Goal: Information Seeking & Learning: Compare options

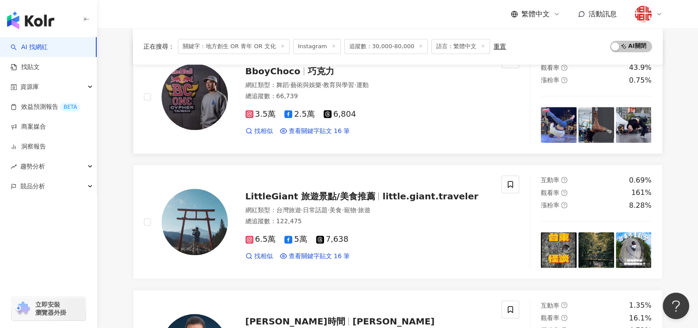
scroll to position [1348, 0]
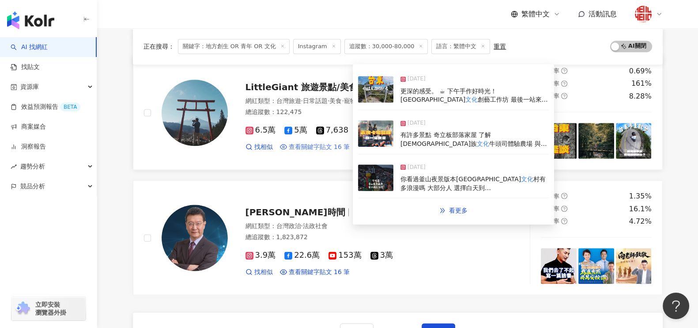
click at [328, 144] on span "查看關鍵字貼文 16 筆" at bounding box center [319, 147] width 61 height 9
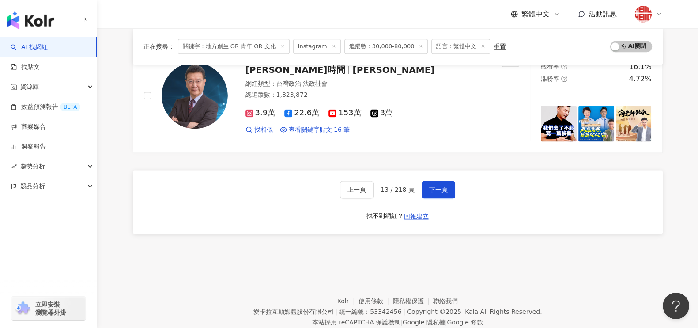
scroll to position [1513, 0]
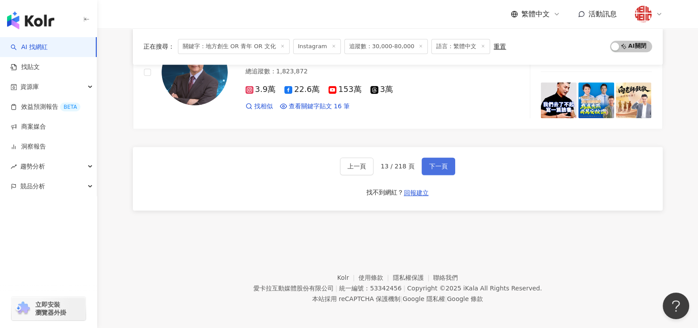
click at [433, 162] on span "下一頁" at bounding box center [438, 165] width 19 height 7
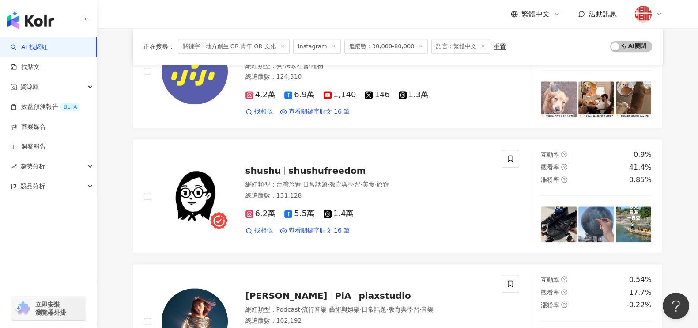
scroll to position [1269, 0]
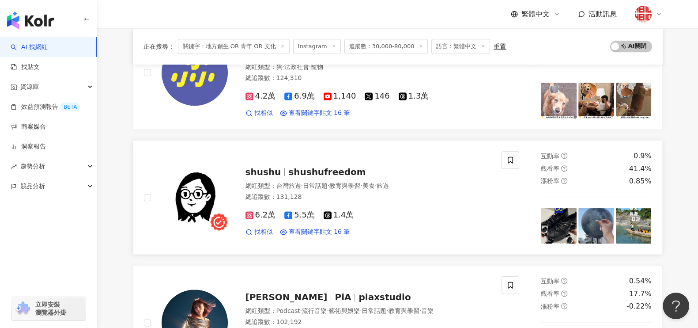
click at [298, 166] on span "shushufreedom" at bounding box center [326, 171] width 77 height 11
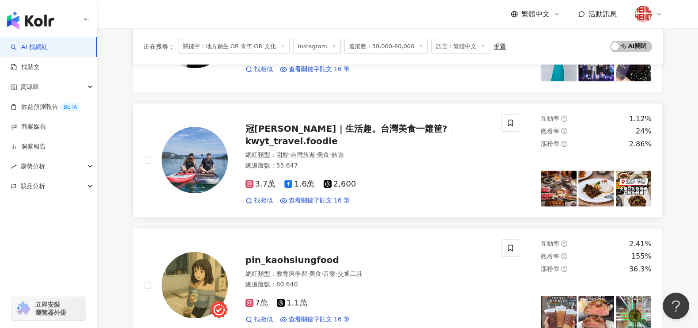
scroll to position [386, 0]
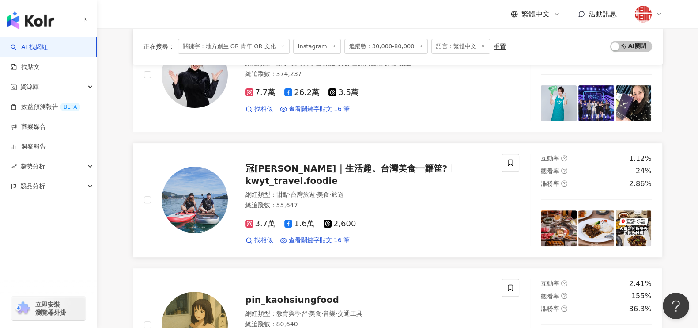
click at [317, 174] on span "冠婷｜生活趣。台灣美食一籮筐?" at bounding box center [346, 168] width 202 height 11
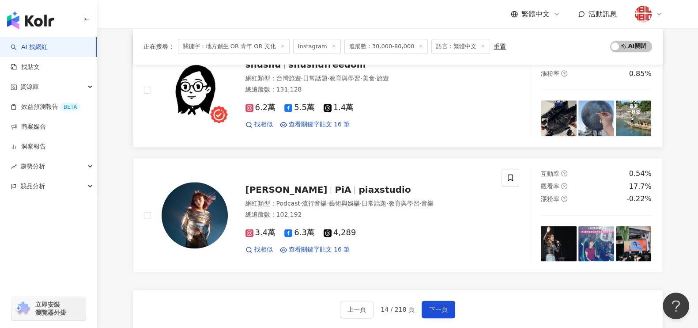
scroll to position [1490, 0]
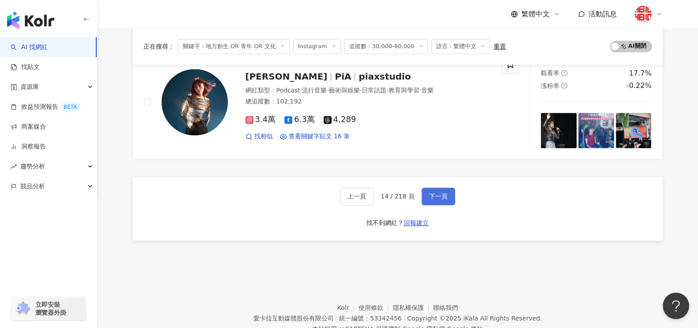
click at [439, 196] on span "下一頁" at bounding box center [438, 195] width 19 height 7
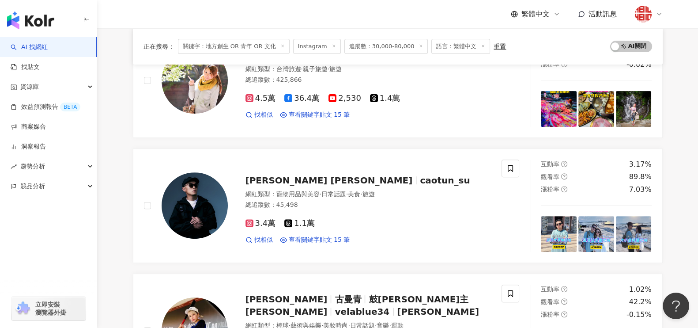
scroll to position [325, 0]
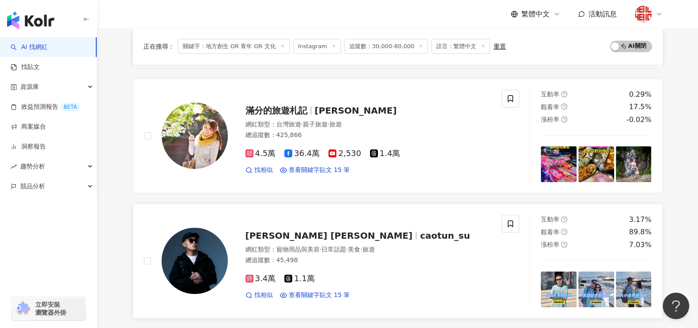
click at [296, 235] on span "Bundy Chen 陳樞育" at bounding box center [328, 235] width 167 height 11
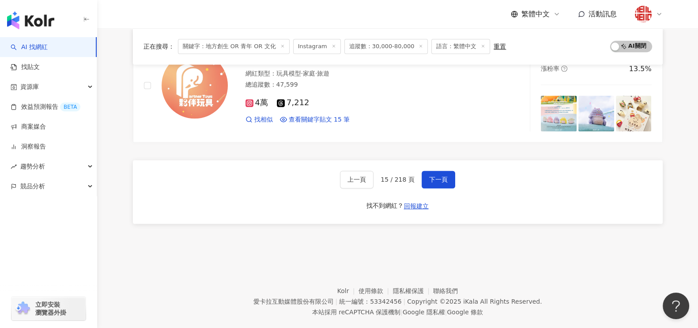
scroll to position [1513, 0]
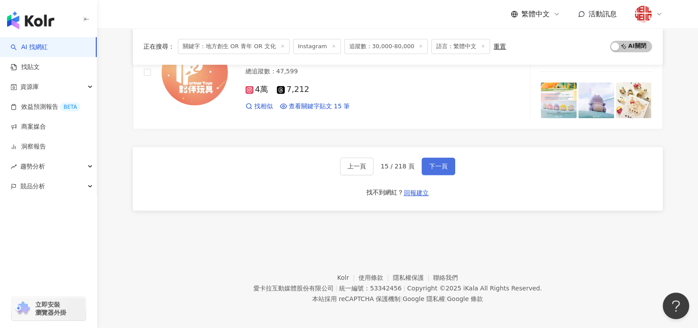
click at [443, 162] on span "下一頁" at bounding box center [438, 165] width 19 height 7
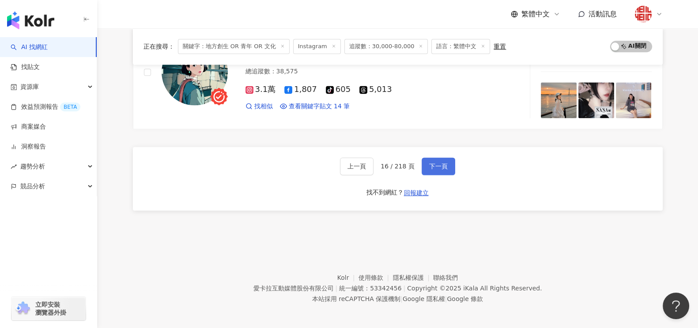
click at [448, 169] on button "下一頁" at bounding box center [439, 166] width 34 height 18
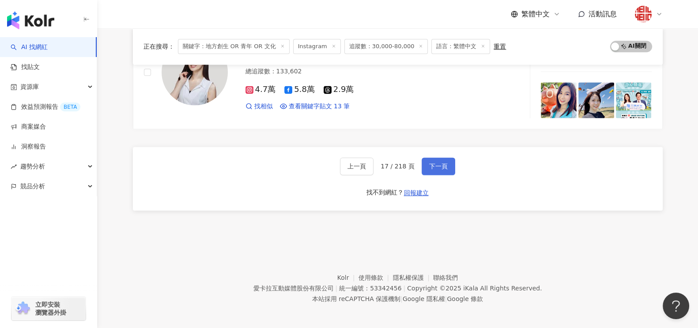
click at [434, 164] on span "下一頁" at bounding box center [438, 165] width 19 height 7
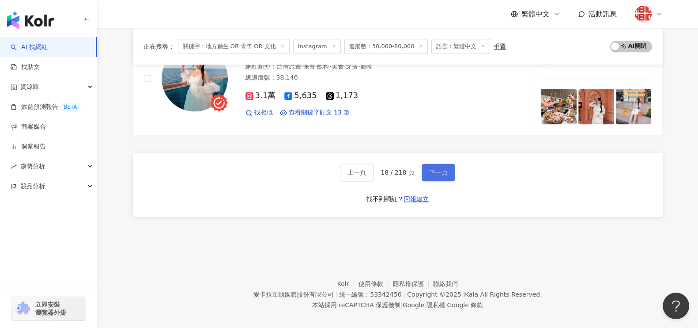
click at [435, 169] on span "下一頁" at bounding box center [438, 172] width 19 height 7
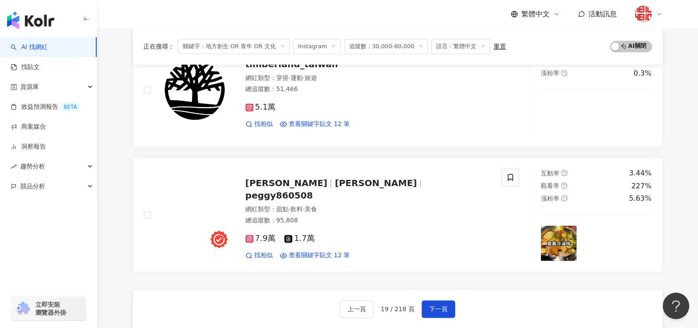
scroll to position [1434, 0]
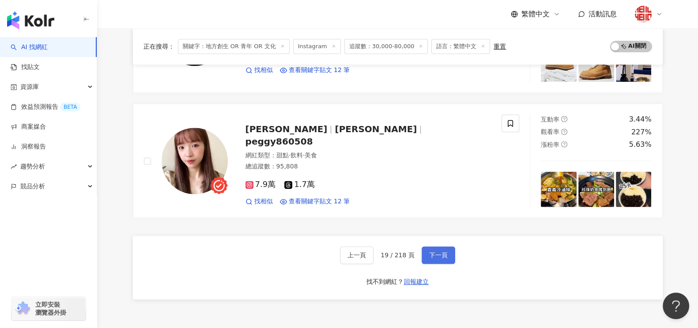
click at [433, 246] on button "下一頁" at bounding box center [439, 255] width 34 height 18
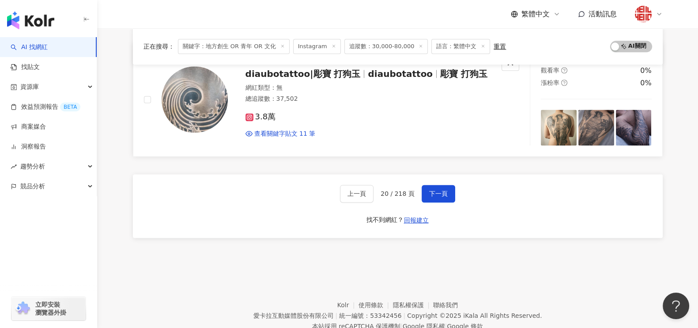
scroll to position [1513, 0]
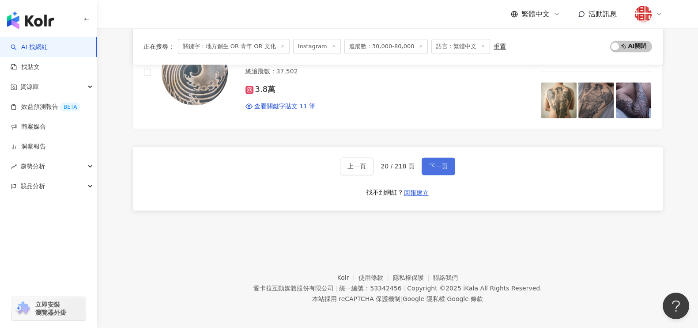
click at [445, 162] on span "下一頁" at bounding box center [438, 165] width 19 height 7
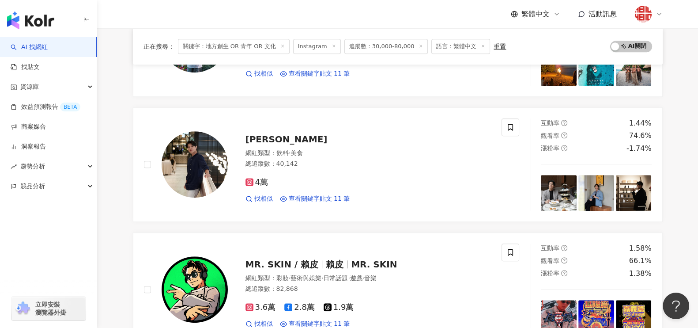
scroll to position [851, 0]
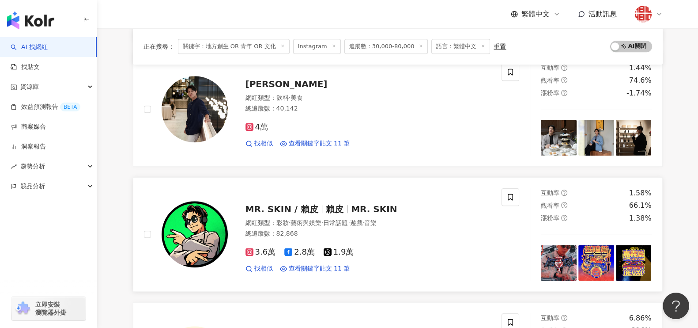
click at [299, 219] on span "藝術與娛樂" at bounding box center [306, 222] width 31 height 7
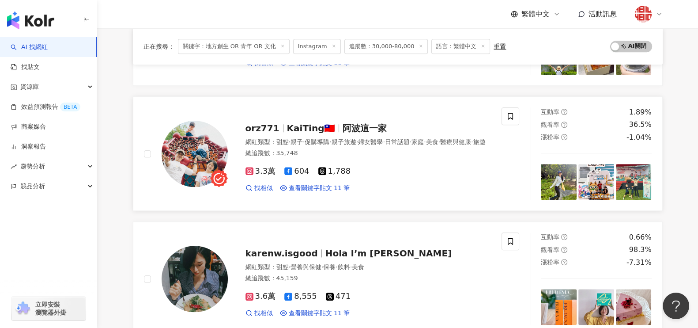
scroll to position [1182, 0]
click at [297, 122] on span "KaiTing🇹🇼" at bounding box center [311, 127] width 49 height 11
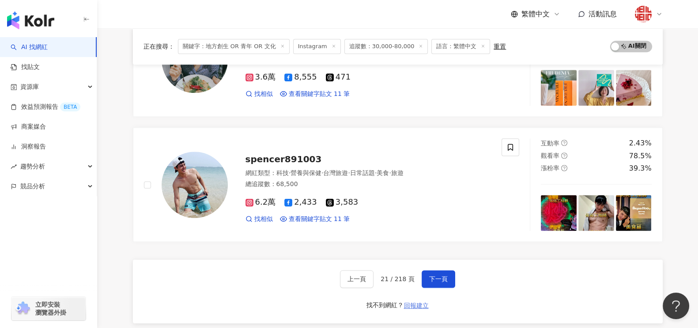
scroll to position [1458, 0]
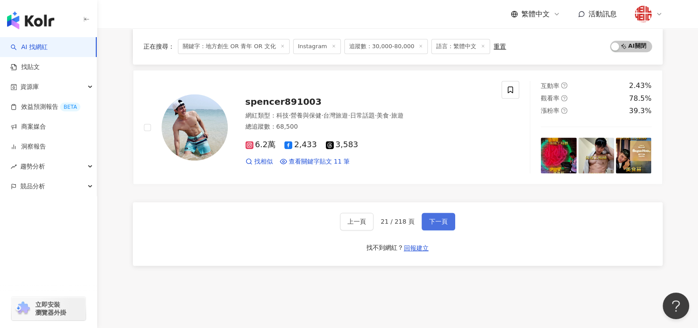
click at [437, 219] on span "下一頁" at bounding box center [438, 221] width 19 height 7
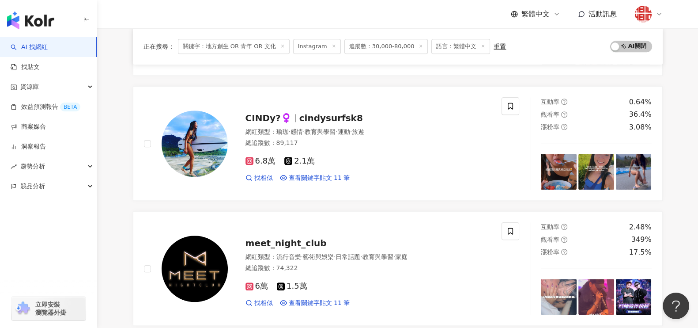
scroll to position [1127, 0]
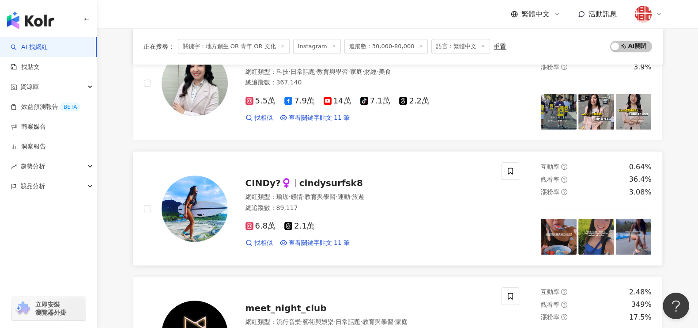
click at [302, 180] on span "cindysurfsk8" at bounding box center [331, 182] width 64 height 11
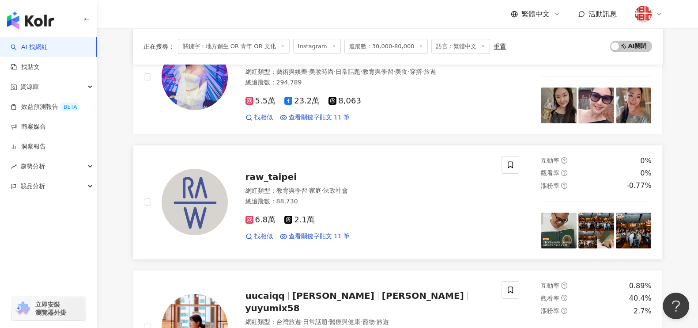
scroll to position [0, 0]
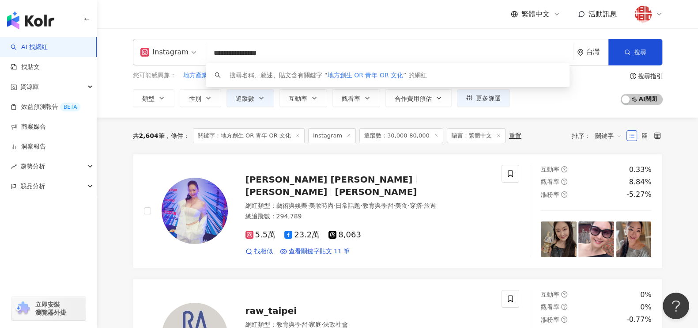
drag, startPoint x: 300, startPoint y: 52, endPoint x: 181, endPoint y: 43, distance: 119.5
click at [181, 43] on div "**********" at bounding box center [398, 52] width 530 height 26
paste input "*****"
type input "**********"
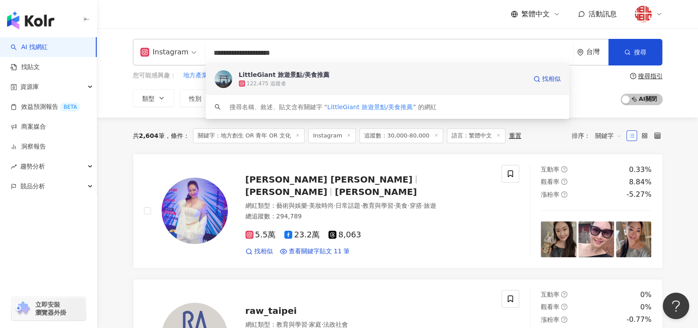
click at [419, 76] on span "LittleGiant 旅遊景點/美食推薦" at bounding box center [383, 74] width 288 height 9
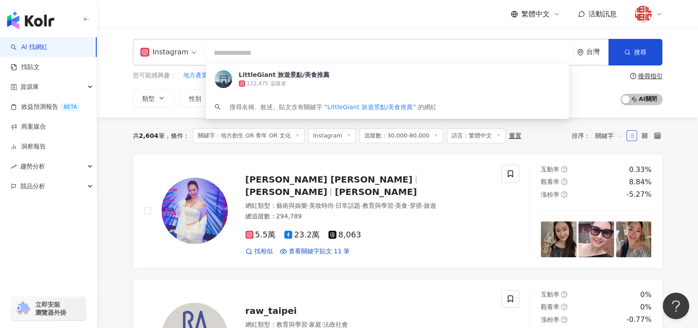
click at [548, 79] on div "您可能感興趣： 地方產業 有志 社區營造 地方觀光 都市更新 類型 性別 追蹤數 互動率 觀看率 合作費用預估 更多篩選 搜尋指引 AI 開啟 AI 關閉" at bounding box center [398, 89] width 530 height 36
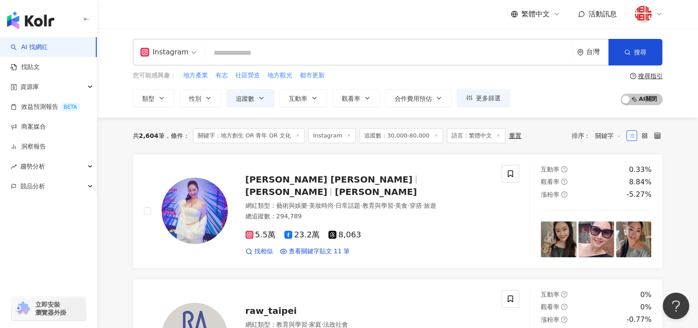
click at [249, 60] on input "search" at bounding box center [389, 53] width 361 height 17
paste input "**********"
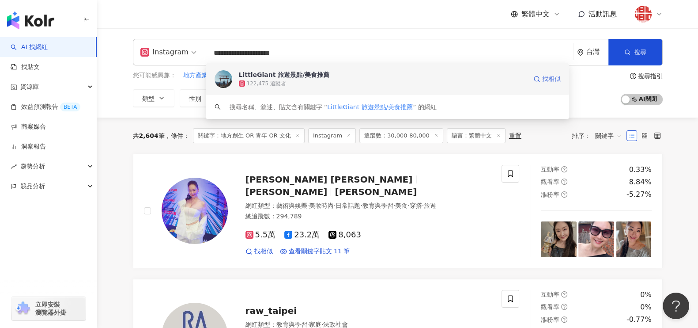
click at [548, 78] on span "找相似" at bounding box center [551, 79] width 19 height 9
type input "**********"
drag, startPoint x: 321, startPoint y: 52, endPoint x: 191, endPoint y: 61, distance: 130.6
click at [191, 61] on div "**********" at bounding box center [398, 52] width 530 height 26
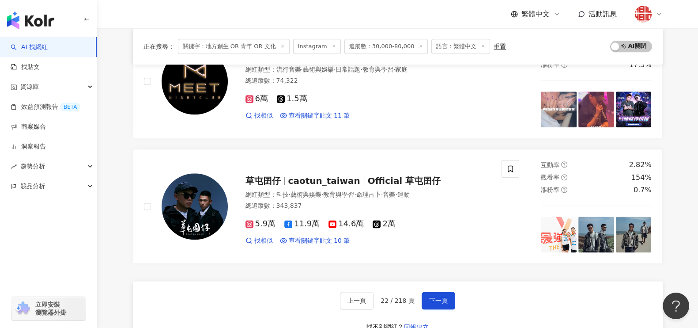
scroll to position [1490, 0]
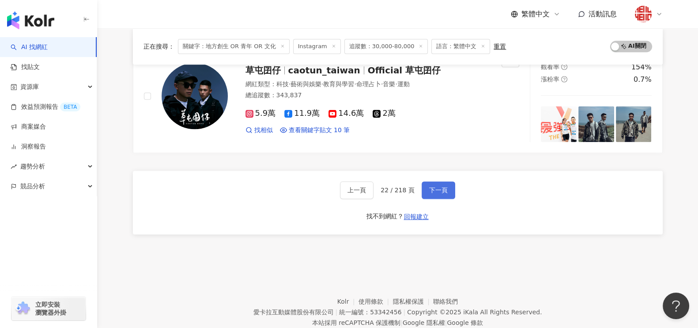
click at [440, 186] on span "下一頁" at bounding box center [438, 189] width 19 height 7
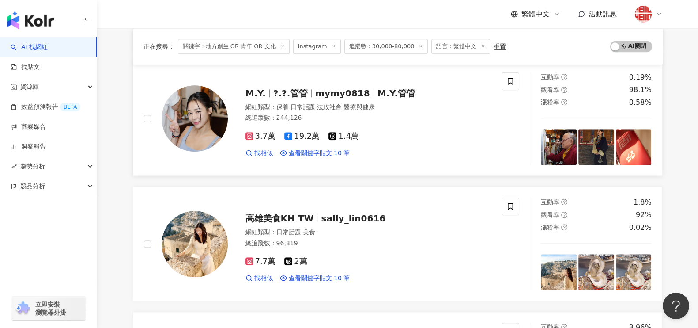
scroll to position [993, 0]
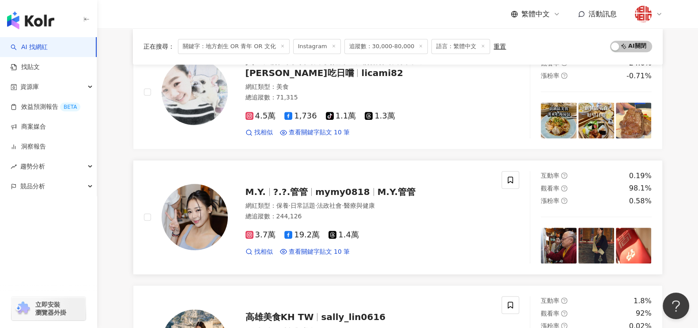
click at [292, 194] on span "?.?.管管" at bounding box center [290, 191] width 34 height 11
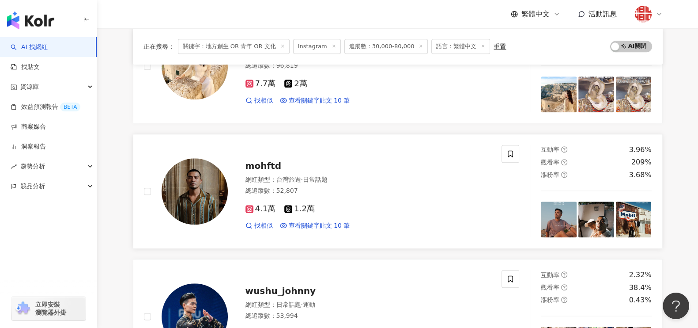
scroll to position [1513, 0]
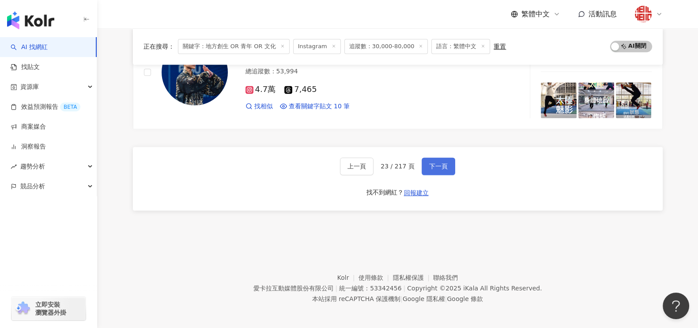
click at [430, 162] on span "下一頁" at bounding box center [438, 165] width 19 height 7
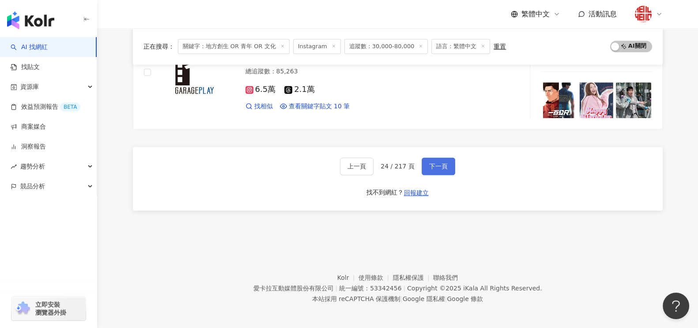
click at [444, 162] on span "下一頁" at bounding box center [438, 165] width 19 height 7
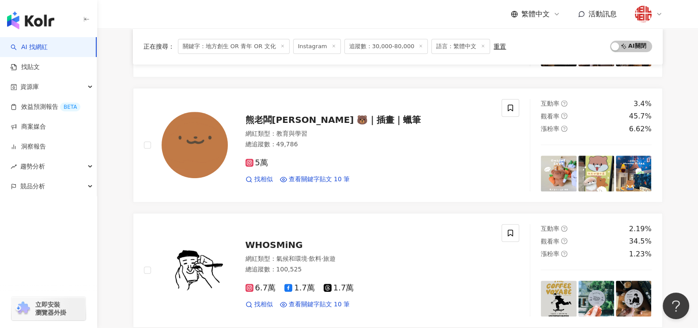
scroll to position [520, 0]
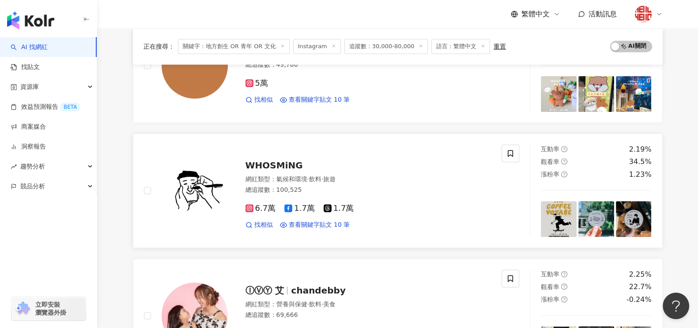
click at [290, 169] on span "WHOSMiNG" at bounding box center [273, 165] width 57 height 11
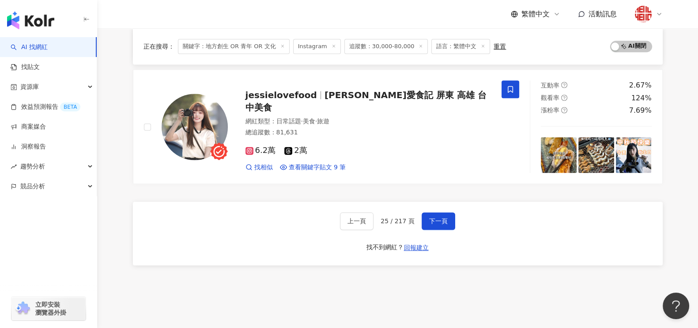
scroll to position [1513, 0]
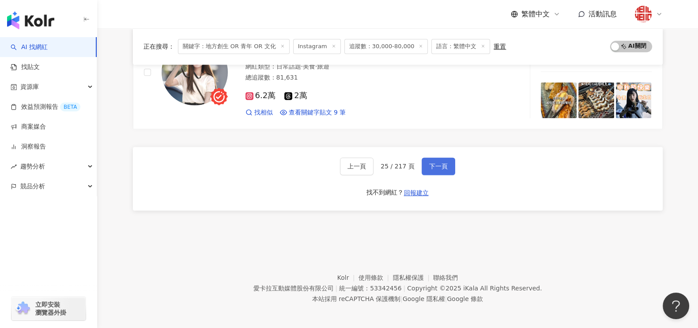
click at [433, 163] on span "下一頁" at bounding box center [438, 165] width 19 height 7
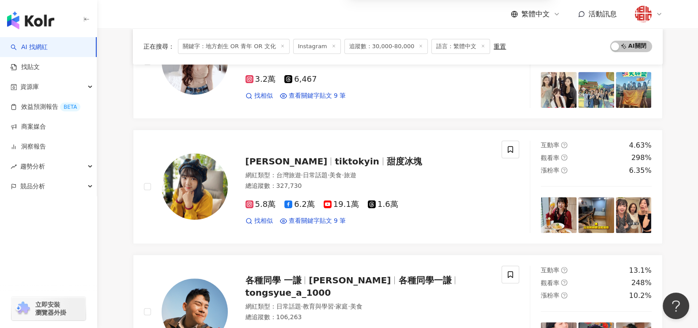
scroll to position [410, 0]
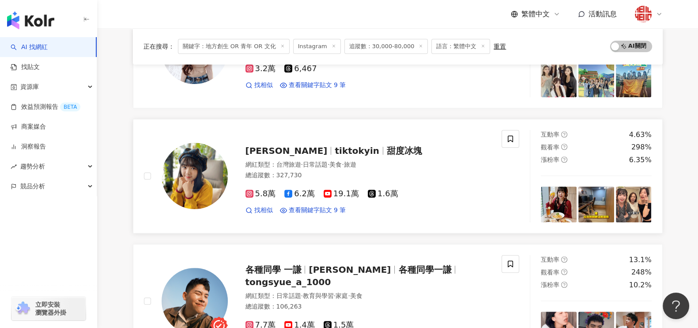
click at [335, 150] on span "tiktokyin" at bounding box center [357, 150] width 44 height 11
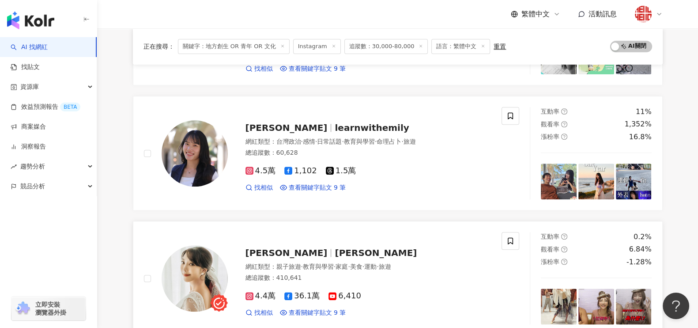
scroll to position [1513, 0]
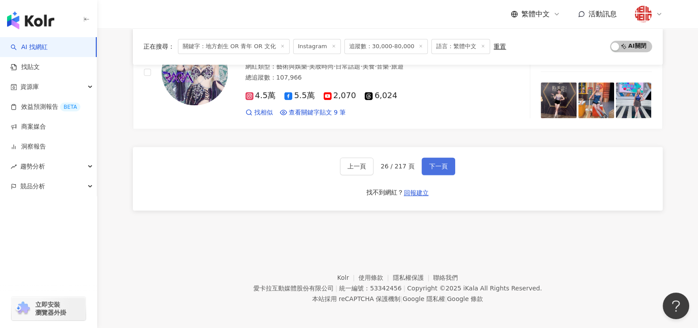
click at [442, 162] on span "下一頁" at bounding box center [438, 165] width 19 height 7
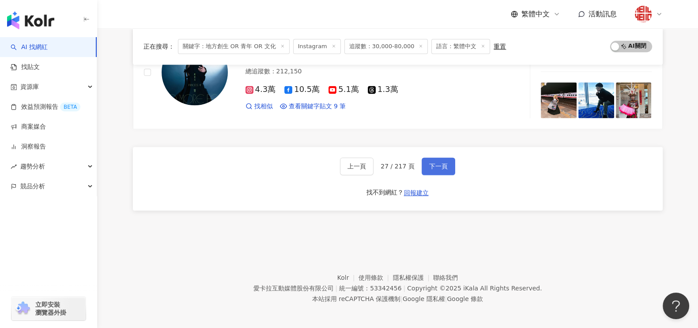
click at [437, 164] on span "下一頁" at bounding box center [438, 165] width 19 height 7
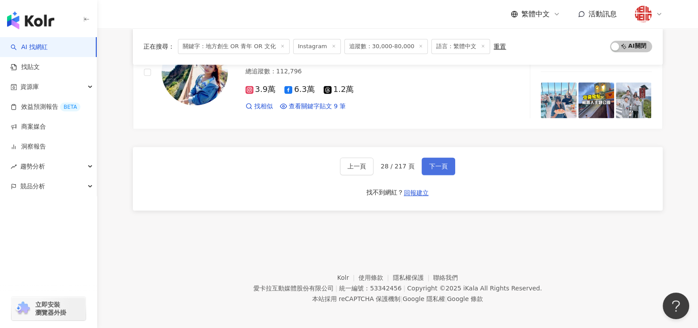
click at [435, 164] on span "下一頁" at bounding box center [438, 165] width 19 height 7
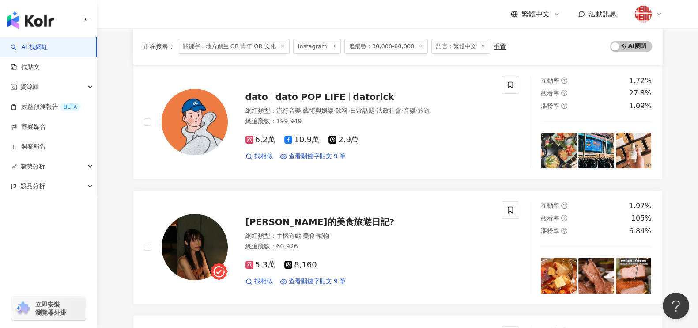
scroll to position [520, 0]
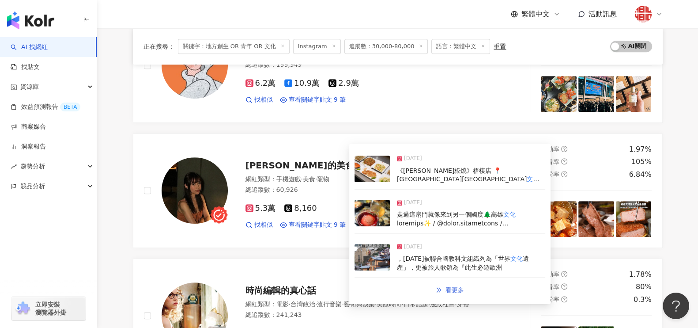
click at [444, 287] on link "看更多" at bounding box center [449, 290] width 47 height 18
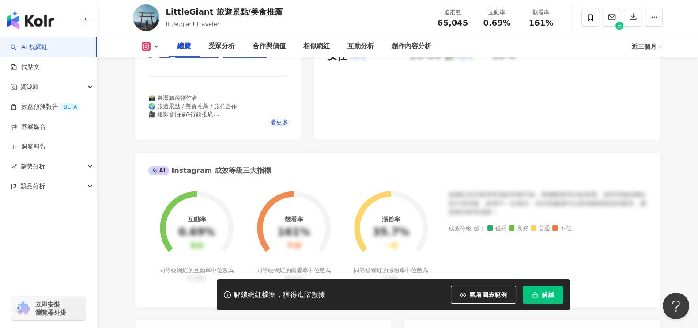
scroll to position [209, 0]
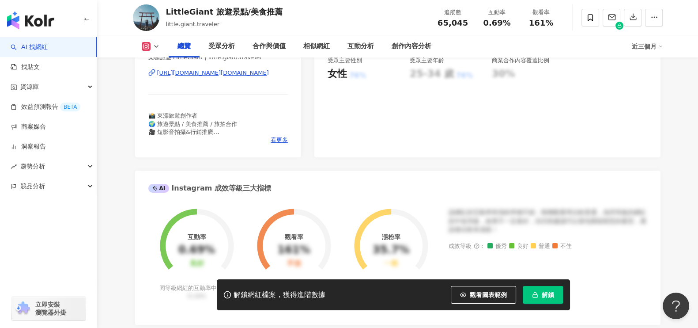
click at [230, 74] on div "https://www.instagram.com/little.giant.traveler/" at bounding box center [213, 73] width 112 height 8
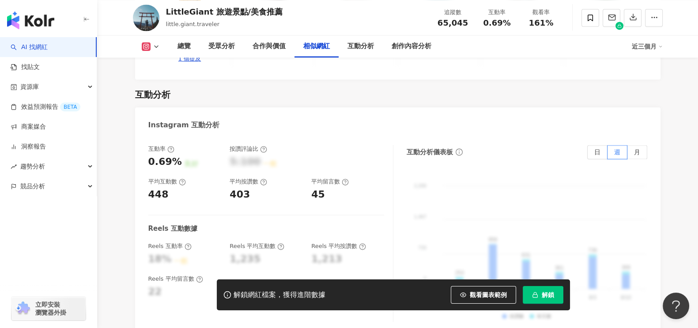
scroll to position [1545, 0]
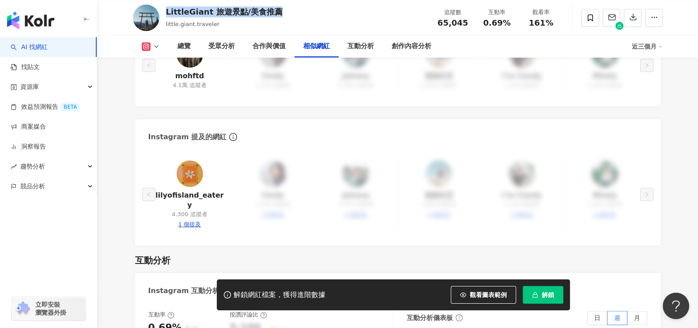
drag, startPoint x: 163, startPoint y: 13, endPoint x: 302, endPoint y: 12, distance: 139.1
click at [302, 12] on div "LittleGiant 旅遊景點/美食推薦 little.giant.traveler 追蹤數 65,045 互動率 0.69% 觀看率 161%" at bounding box center [397, 17] width 565 height 35
copy div "LittleGiant 旅遊景點/美食推薦"
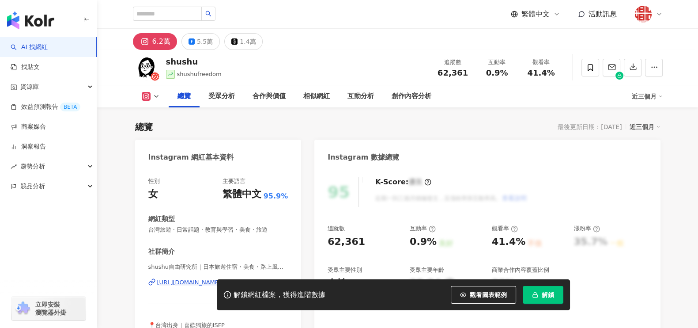
scroll to position [110, 0]
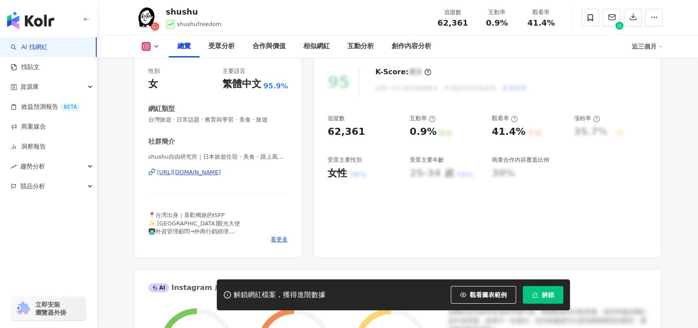
click at [197, 171] on div "https://www.instagram.com/shushufreedom/" at bounding box center [189, 172] width 64 height 8
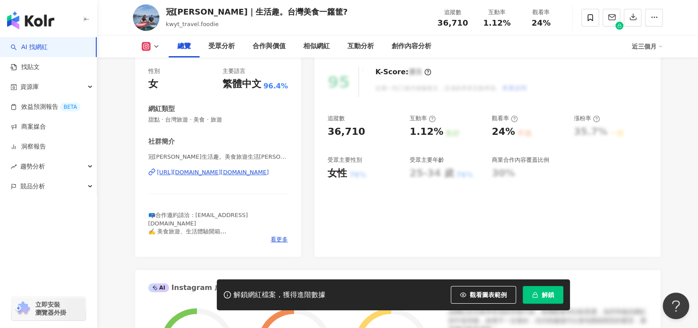
click at [198, 174] on div "[URL][DOMAIN_NAME][DOMAIN_NAME]" at bounding box center [213, 172] width 112 height 8
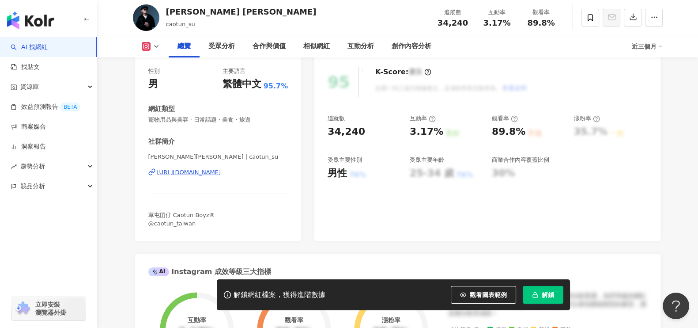
click at [199, 171] on div "https://www.instagram.com/caotun_su/" at bounding box center [189, 172] width 64 height 8
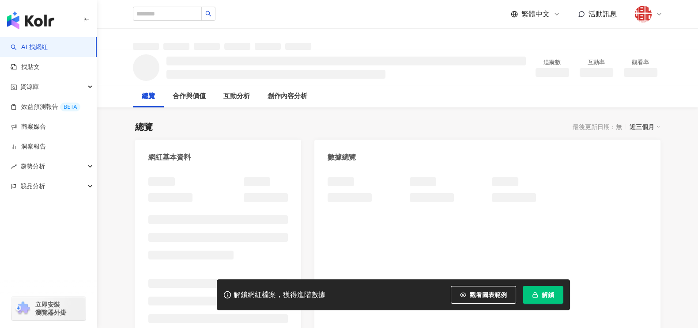
scroll to position [55, 0]
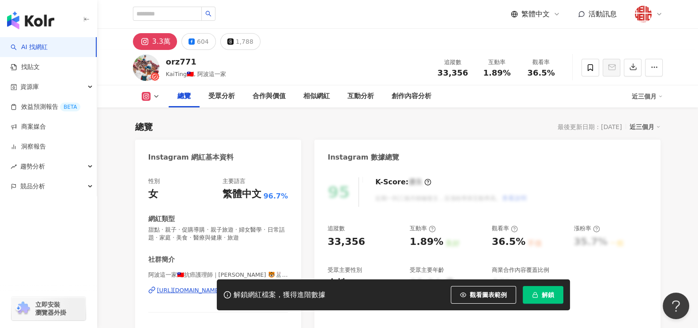
click at [221, 286] on div "[URL][DOMAIN_NAME]" at bounding box center [189, 290] width 64 height 8
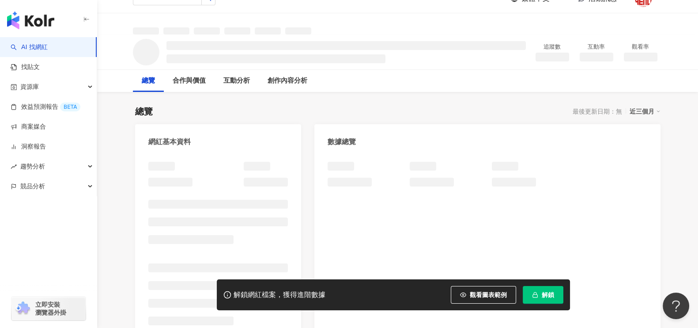
scroll to position [110, 0]
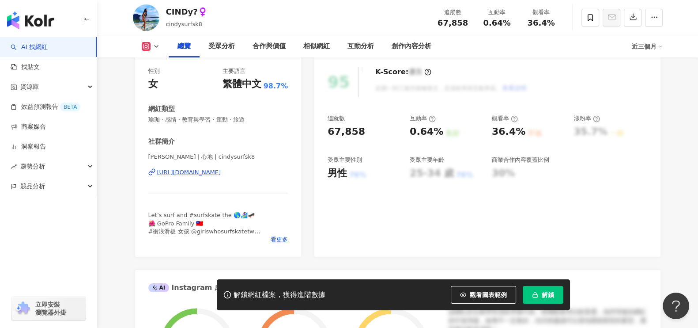
click at [210, 171] on div "https://www.instagram.com/cindysurfsk8/" at bounding box center [189, 172] width 64 height 8
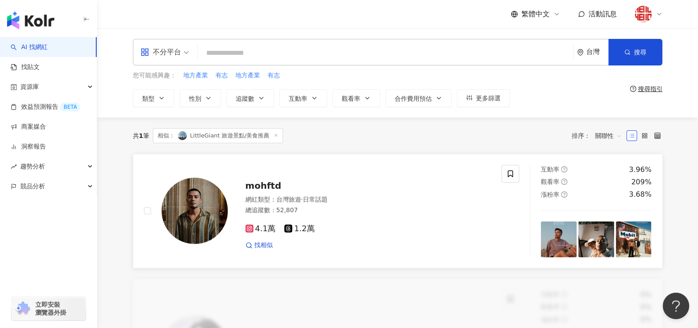
click at [268, 191] on span "mohftd" at bounding box center [263, 185] width 36 height 11
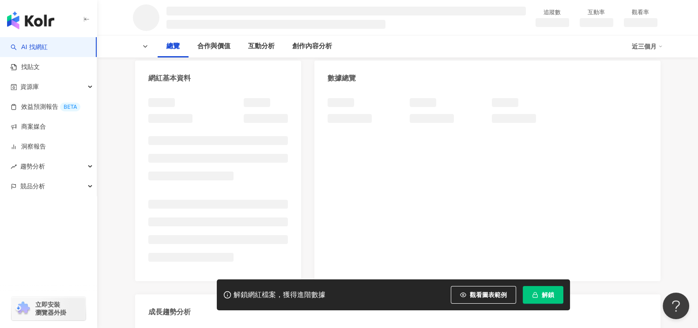
scroll to position [110, 0]
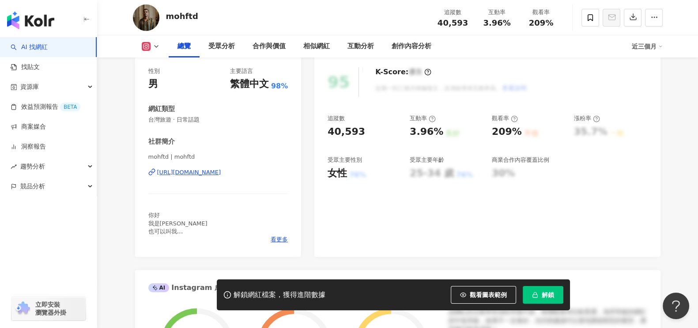
click at [185, 173] on div "https://www.instagram.com/mohftd/" at bounding box center [189, 172] width 64 height 8
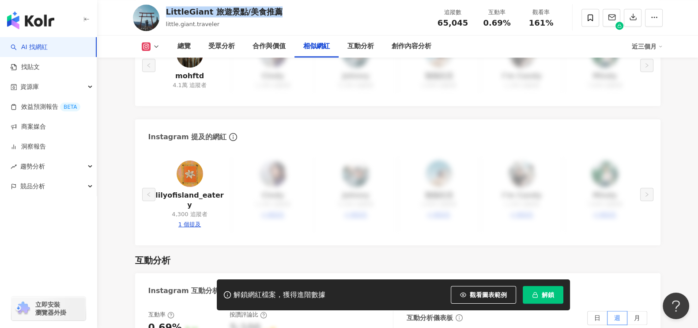
scroll to position [1434, 0]
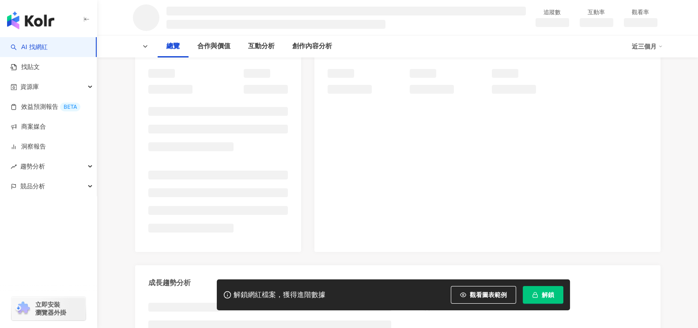
scroll to position [110, 0]
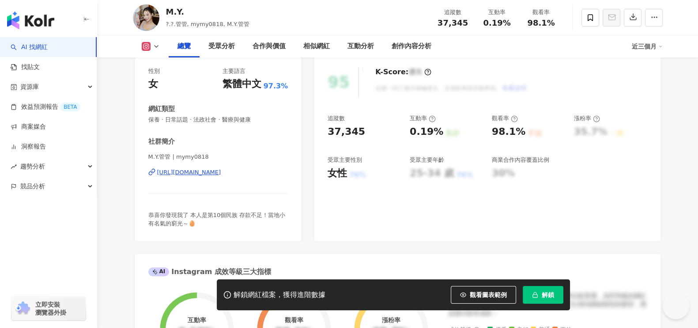
click at [221, 170] on div "https://www.instagram.com/mymy0818/" at bounding box center [189, 172] width 64 height 8
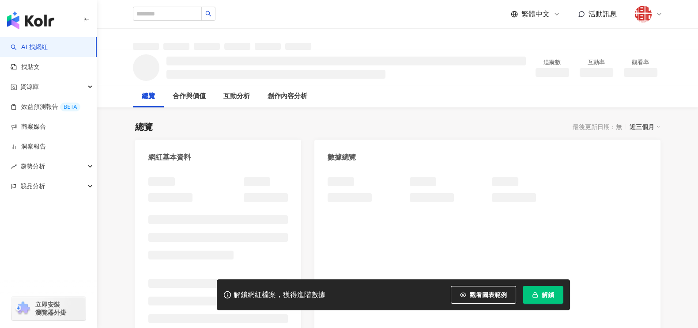
scroll to position [110, 0]
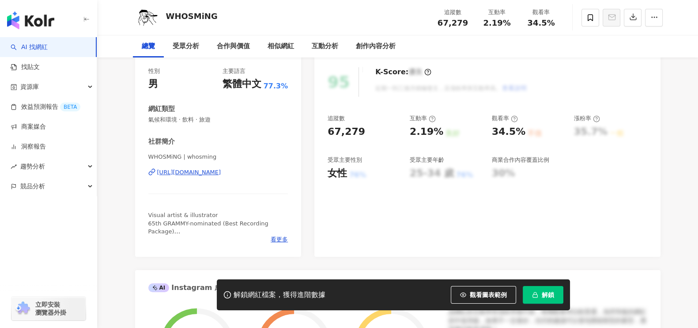
click at [185, 174] on div "https://www.instagram.com/whosming/" at bounding box center [189, 172] width 64 height 8
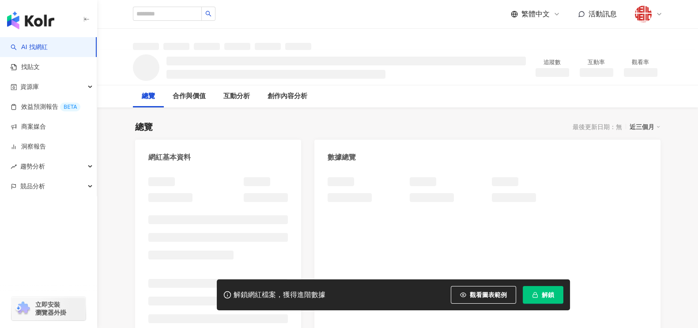
scroll to position [110, 0]
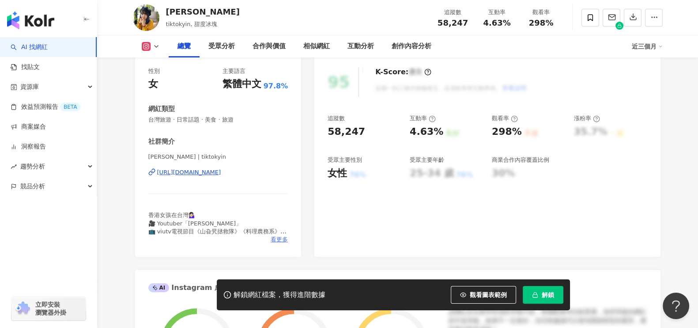
click at [279, 238] on span "看更多" at bounding box center [279, 239] width 17 height 8
click at [277, 237] on span "看更多" at bounding box center [279, 239] width 17 height 8
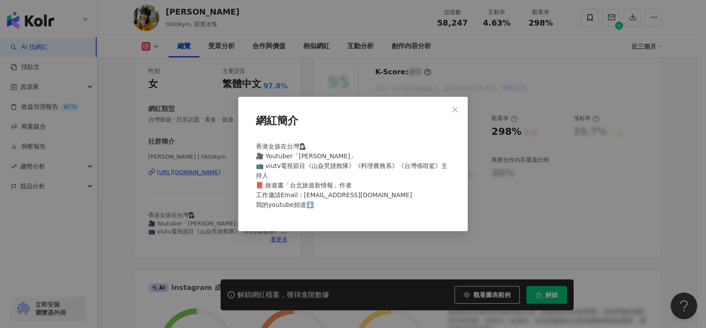
click at [214, 190] on div "網紅簡介 香港女孩在台灣💁🏻‍♀️ 🎥 Youtuber「[PERSON_NAME]」 📺 viutv電視節目《山旮旯拯救隊》《料理農務系》《台灣係咁駕》主持…" at bounding box center [353, 164] width 706 height 328
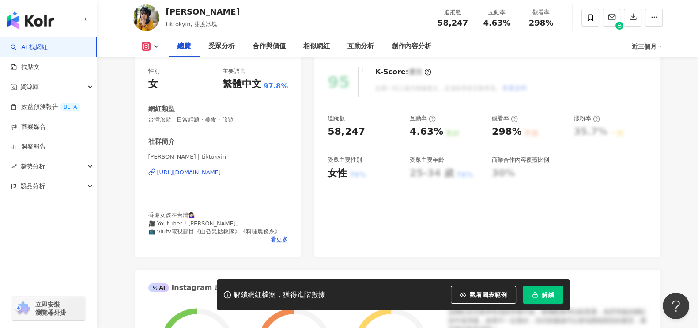
click at [206, 174] on div "https://www.instagram.com/tiktokyin/" at bounding box center [189, 172] width 64 height 8
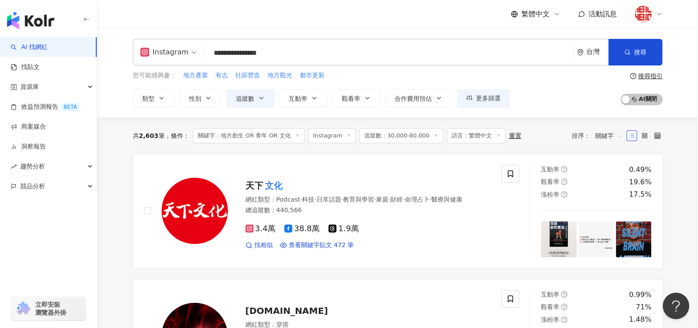
click at [308, 54] on input "**********" at bounding box center [389, 53] width 361 height 17
click at [242, 52] on input "**********" at bounding box center [389, 53] width 361 height 17
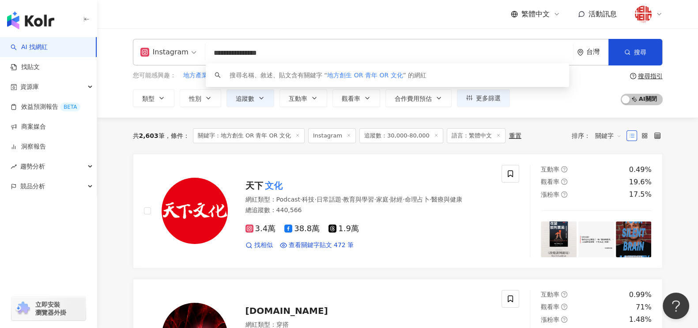
drag, startPoint x: 285, startPoint y: 53, endPoint x: 203, endPoint y: 49, distance: 82.2
click at [203, 49] on div "**********" at bounding box center [398, 52] width 530 height 26
paste input "search"
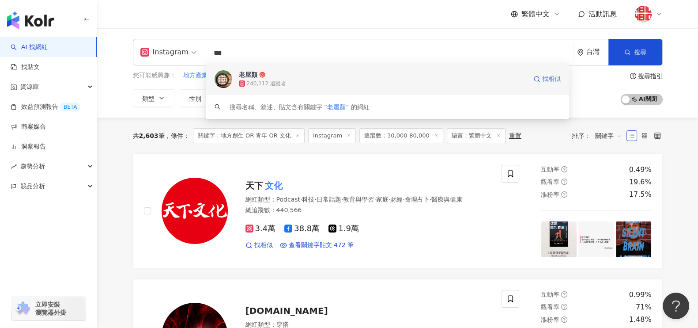
click at [550, 80] on span "找相似" at bounding box center [551, 79] width 19 height 9
type input "***"
drag, startPoint x: 228, startPoint y: 50, endPoint x: 190, endPoint y: 51, distance: 38.0
click at [190, 51] on div "Instagram *** 台灣 搜尋 94e1891e-284a-471f-b4ab-1b0a0398899d keyword 老屋顏 240,112 追蹤…" at bounding box center [398, 52] width 530 height 26
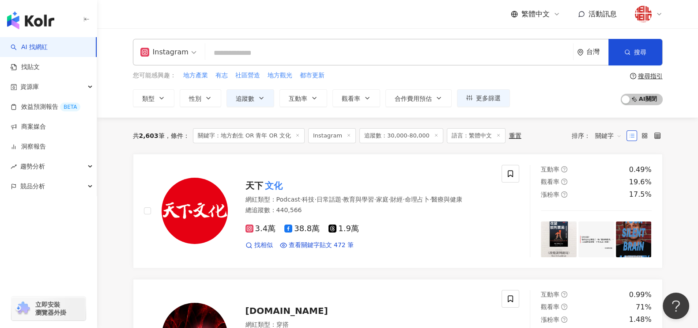
click at [261, 55] on input "search" at bounding box center [389, 53] width 361 height 17
click at [253, 72] on span "社區營造" at bounding box center [247, 75] width 25 height 9
type input "****"
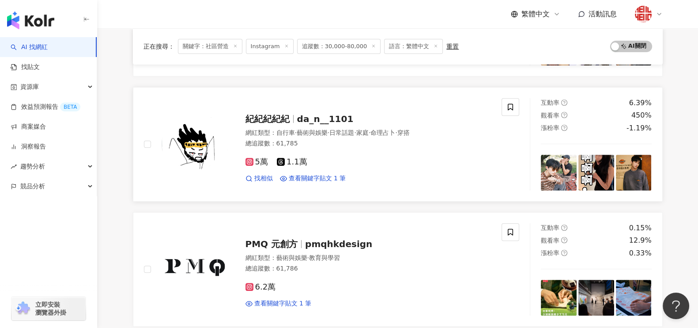
scroll to position [441, 0]
click at [311, 124] on span "da_n__1101" at bounding box center [325, 119] width 57 height 11
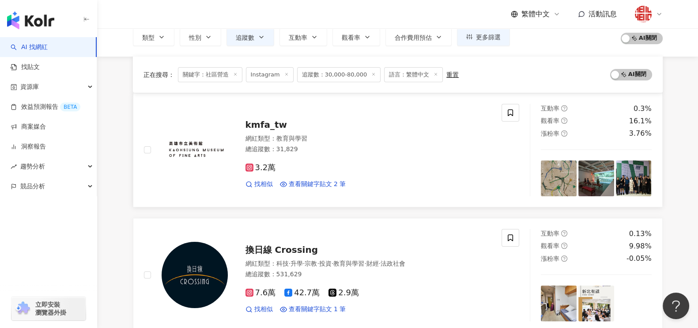
scroll to position [0, 0]
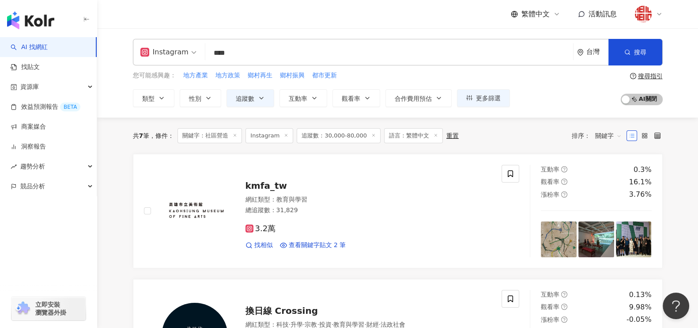
click at [237, 134] on icon at bounding box center [235, 135] width 4 height 4
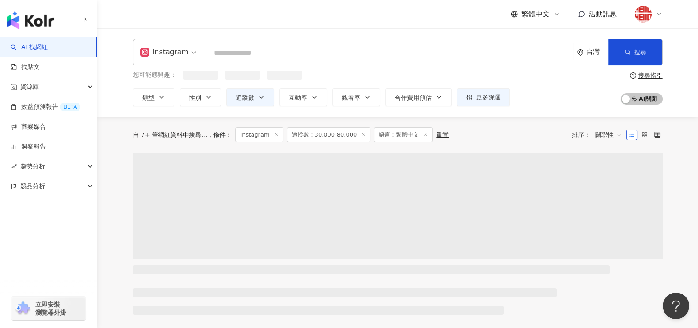
click at [250, 52] on input "search" at bounding box center [389, 53] width 361 height 17
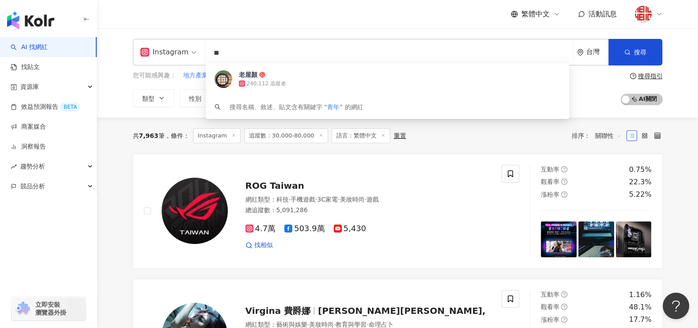
type input "*"
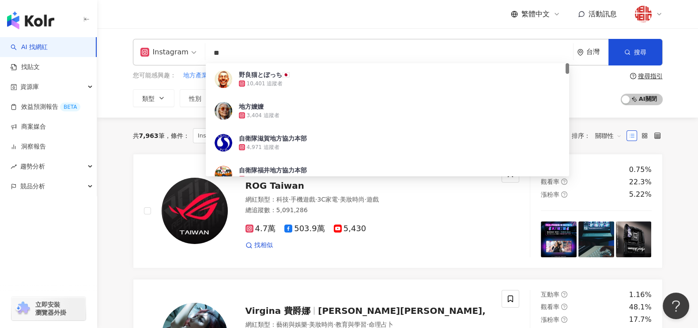
type input "*"
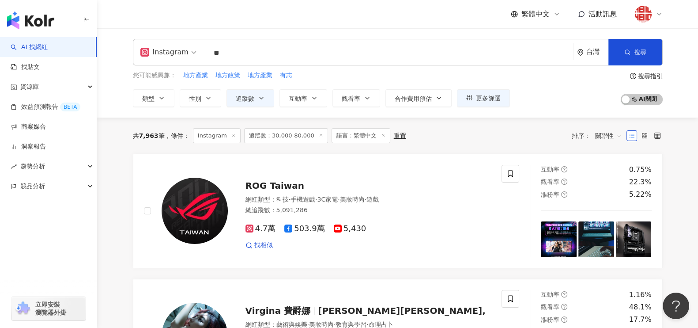
type input "*"
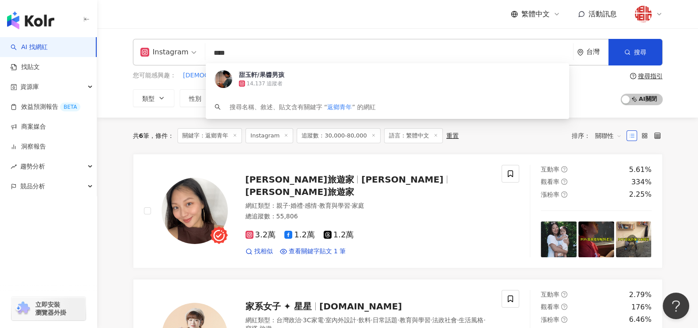
click at [245, 38] on div "Instagram **** 台灣 搜尋 ba8af34a-9d85-4aca-a8c9-5c6540a47297 甜玉軒/果醬男孩 14,137 追蹤者 搜…" at bounding box center [397, 72] width 601 height 89
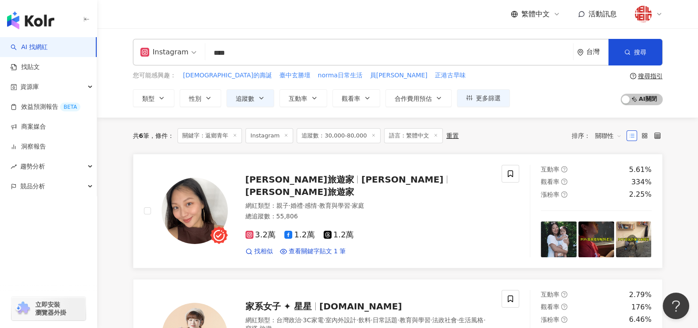
click at [312, 185] on span "Anny 安妮旅遊家" at bounding box center [299, 179] width 109 height 11
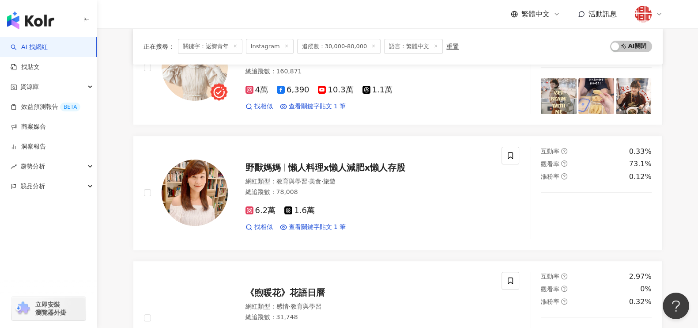
scroll to position [434, 0]
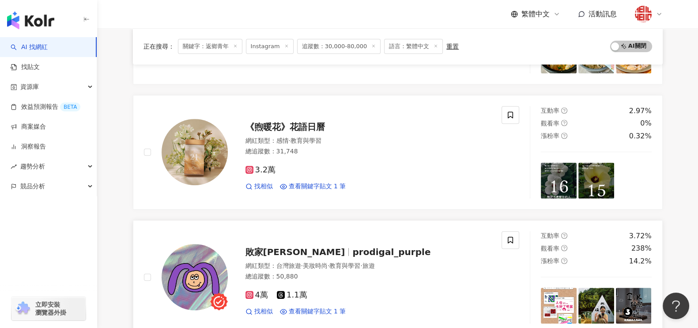
click at [352, 252] on span "prodigal_purple" at bounding box center [391, 251] width 78 height 11
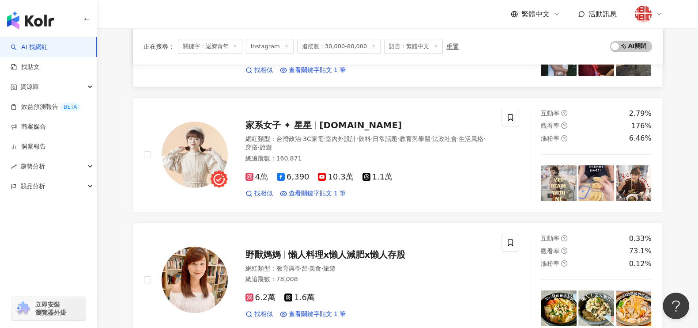
scroll to position [220, 0]
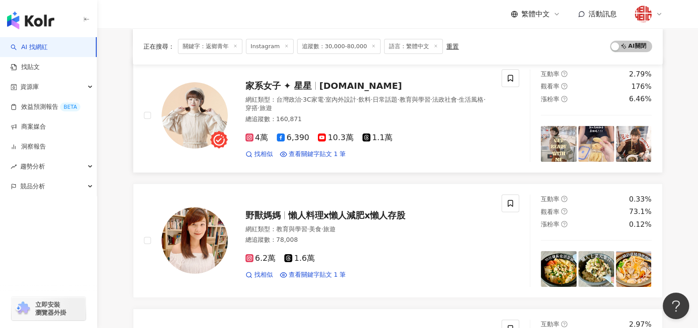
click at [275, 83] on span "家系女子 ✦ 星星" at bounding box center [278, 85] width 67 height 11
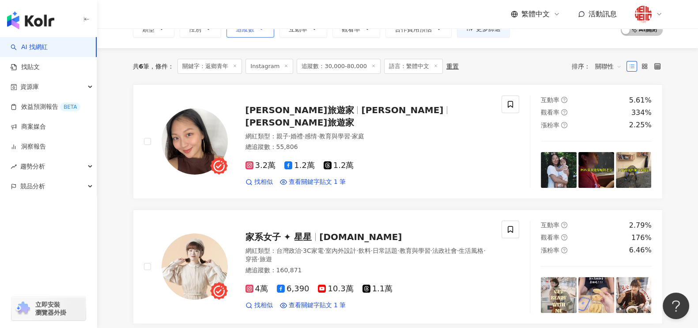
scroll to position [0, 0]
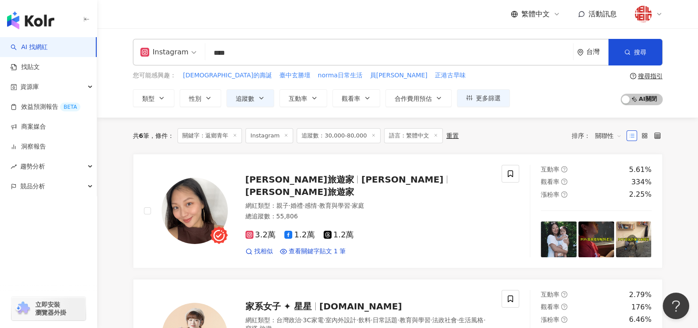
click at [248, 54] on input "****" at bounding box center [389, 53] width 361 height 17
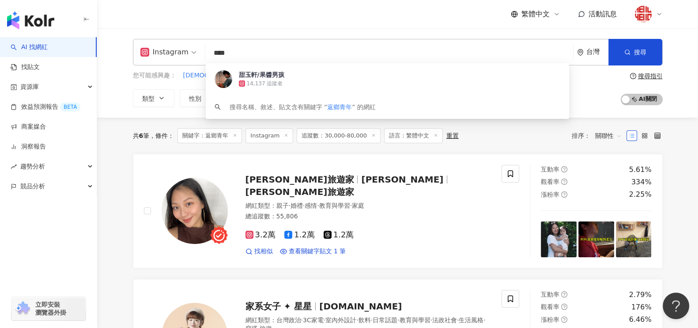
click at [225, 52] on input "****" at bounding box center [389, 53] width 361 height 17
drag, startPoint x: 219, startPoint y: 51, endPoint x: 203, endPoint y: 50, distance: 15.5
click at [203, 50] on div "Instagram **** 台灣 搜尋 ba8af34a-9d85-4aca-a8c9-5c6540a47297 甜玉軒/果醬男孩 14,137 追蹤者 搜…" at bounding box center [398, 52] width 530 height 26
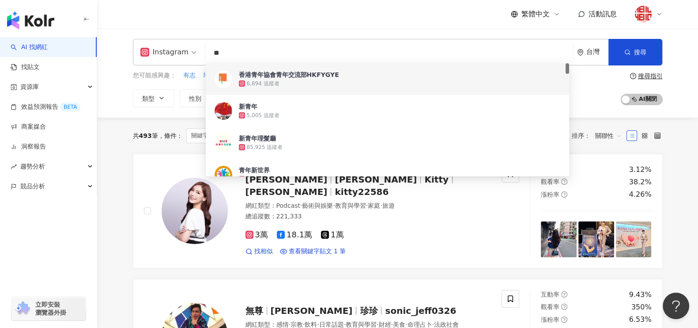
type input "**"
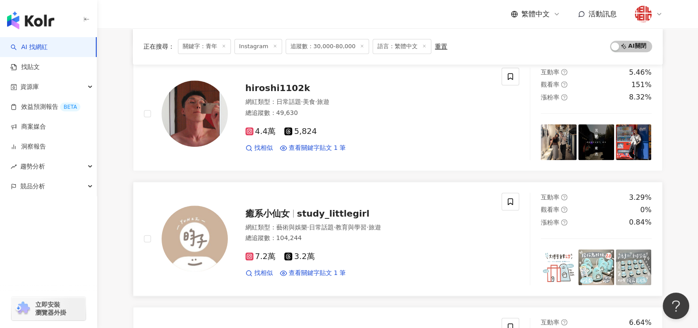
scroll to position [883, 0]
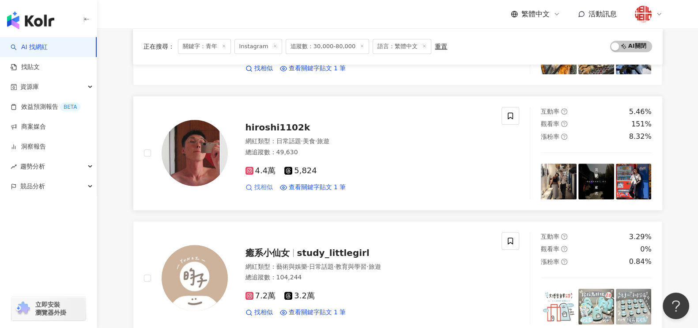
click at [256, 186] on span "找相似" at bounding box center [263, 187] width 19 height 9
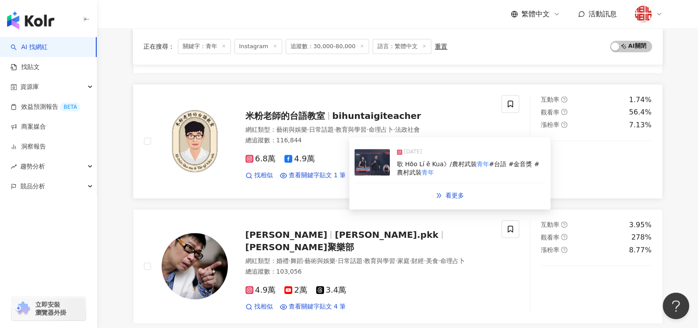
scroll to position [1324, 0]
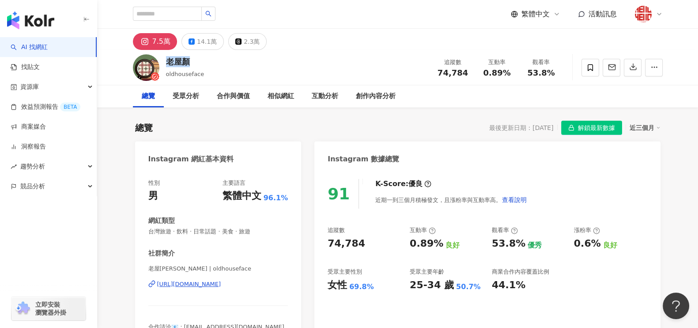
drag, startPoint x: 192, startPoint y: 62, endPoint x: 164, endPoint y: 63, distance: 27.8
click at [164, 63] on div "老屋顏 oldhouseface 追蹤數 74,784 互動率 0.89% 觀看率 53.8%" at bounding box center [397, 67] width 565 height 35
copy div "老屋顏"
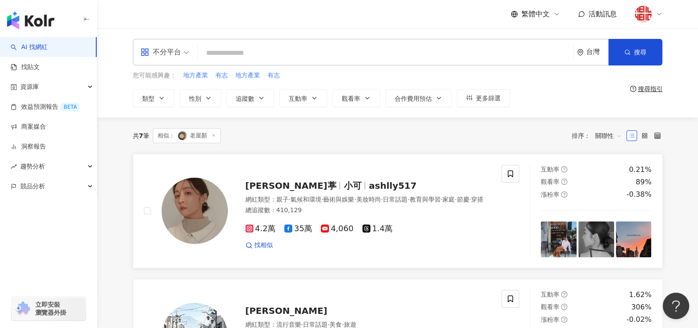
click at [343, 180] on span "小可" at bounding box center [352, 185] width 18 height 11
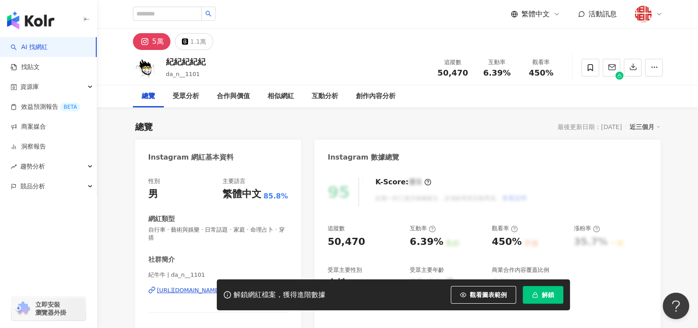
scroll to position [55, 0]
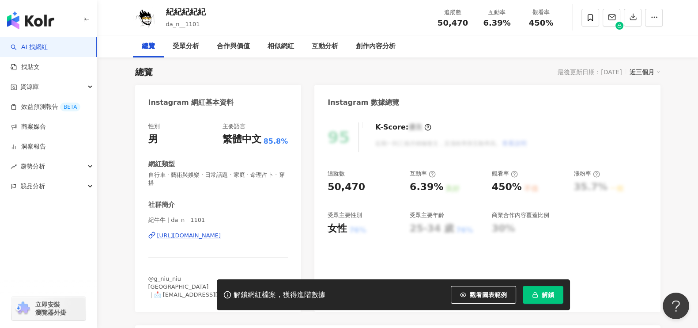
click at [197, 236] on div "https://www.instagram.com/da_n__1101/" at bounding box center [189, 235] width 64 height 8
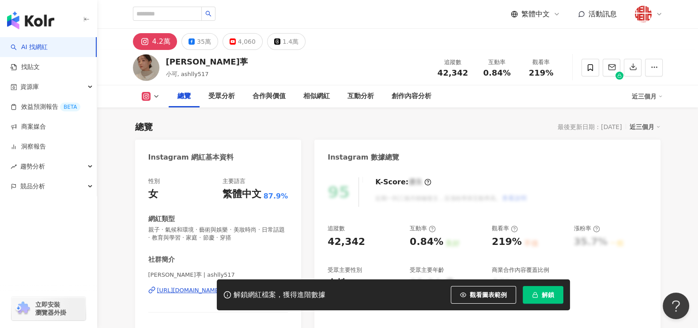
scroll to position [110, 0]
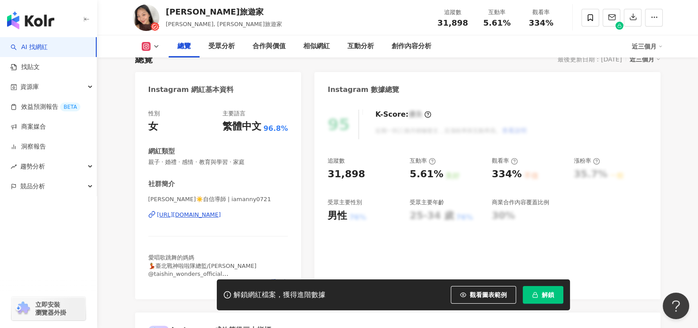
scroll to position [110, 0]
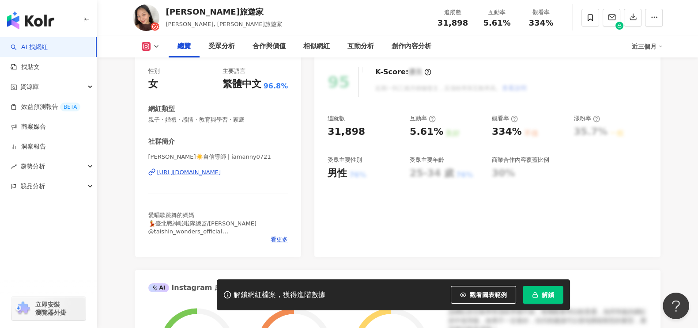
click at [212, 175] on div "[URL][DOMAIN_NAME]" at bounding box center [189, 172] width 64 height 8
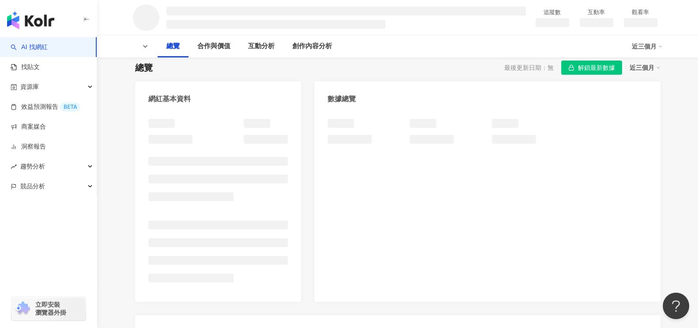
scroll to position [55, 0]
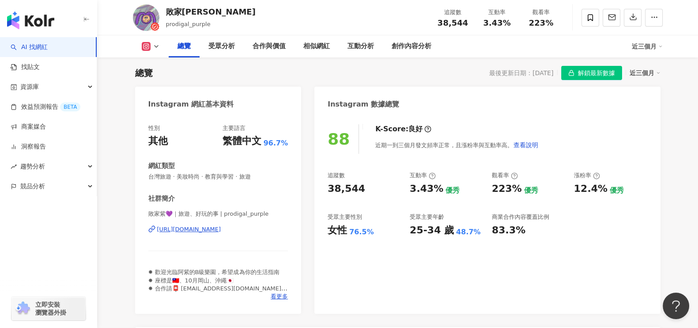
click at [221, 226] on div "[URL][DOMAIN_NAME]" at bounding box center [189, 229] width 64 height 8
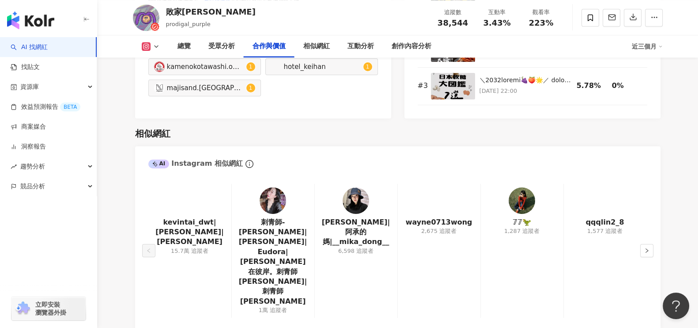
scroll to position [1269, 0]
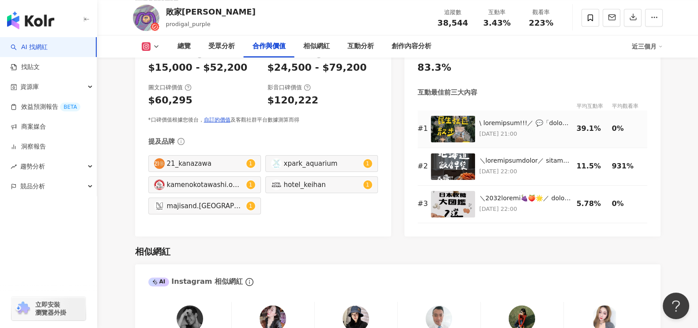
click at [517, 127] on div at bounding box center [525, 123] width 93 height 9
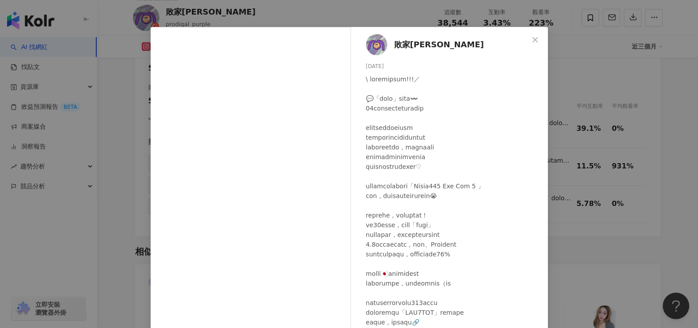
scroll to position [0, 0]
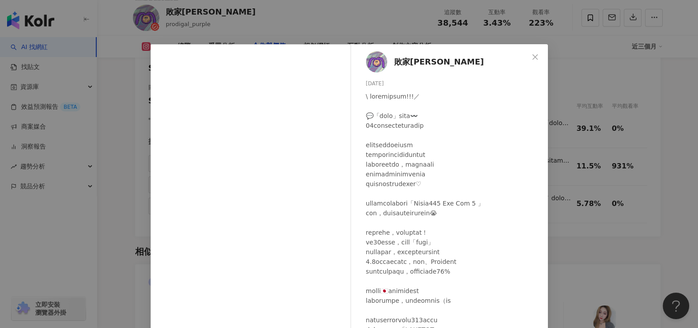
click at [553, 124] on div "敗家紫 2025/9/8 1.5萬 198 查看原始貼文" at bounding box center [349, 164] width 698 height 328
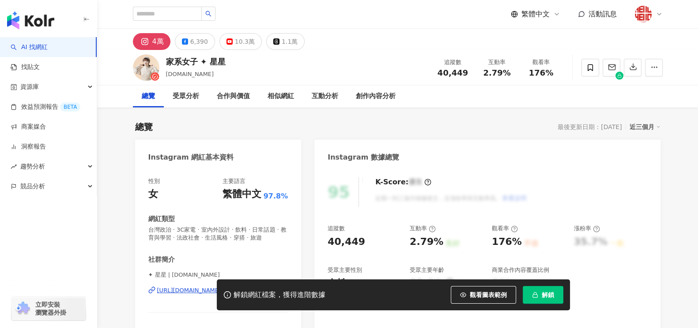
click at [236, 286] on div "https://www.instagram.com/stars.lifestyle/" at bounding box center [213, 290] width 112 height 8
